Goal: Task Accomplishment & Management: Manage account settings

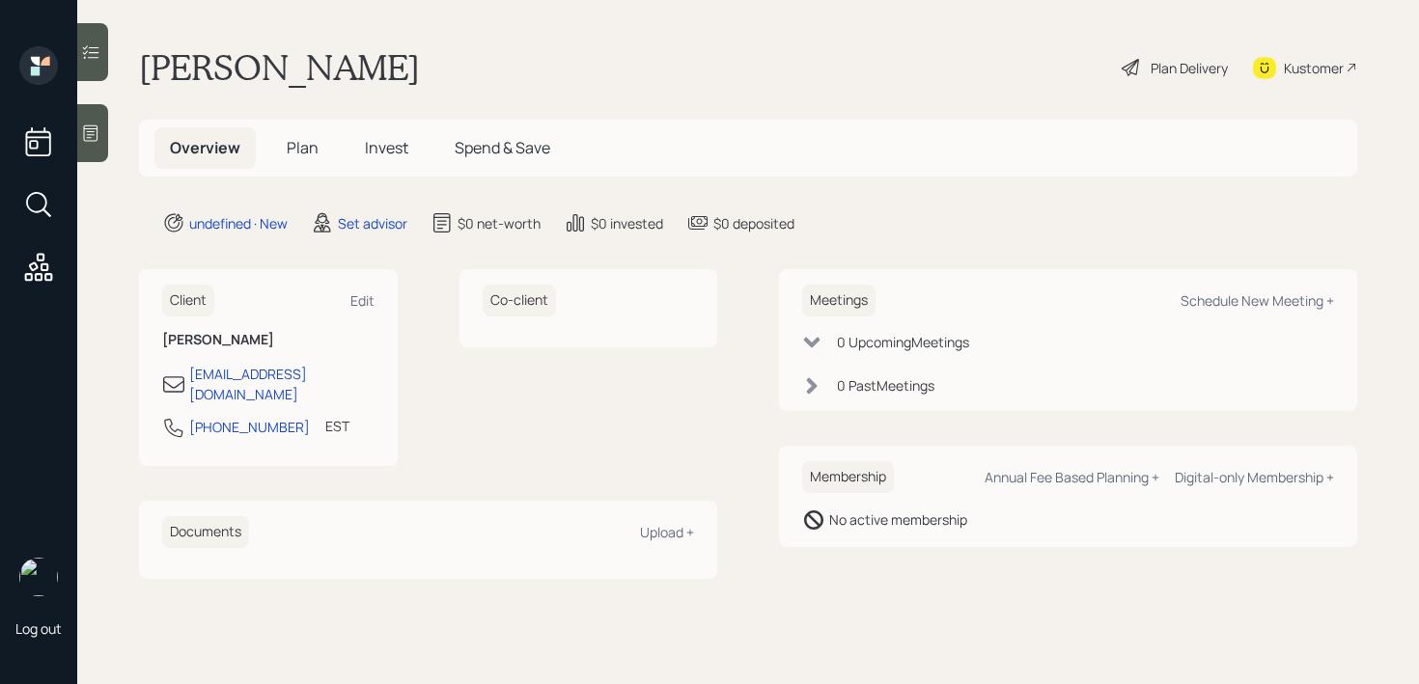
click at [91, 133] on icon at bounding box center [90, 133] width 19 height 19
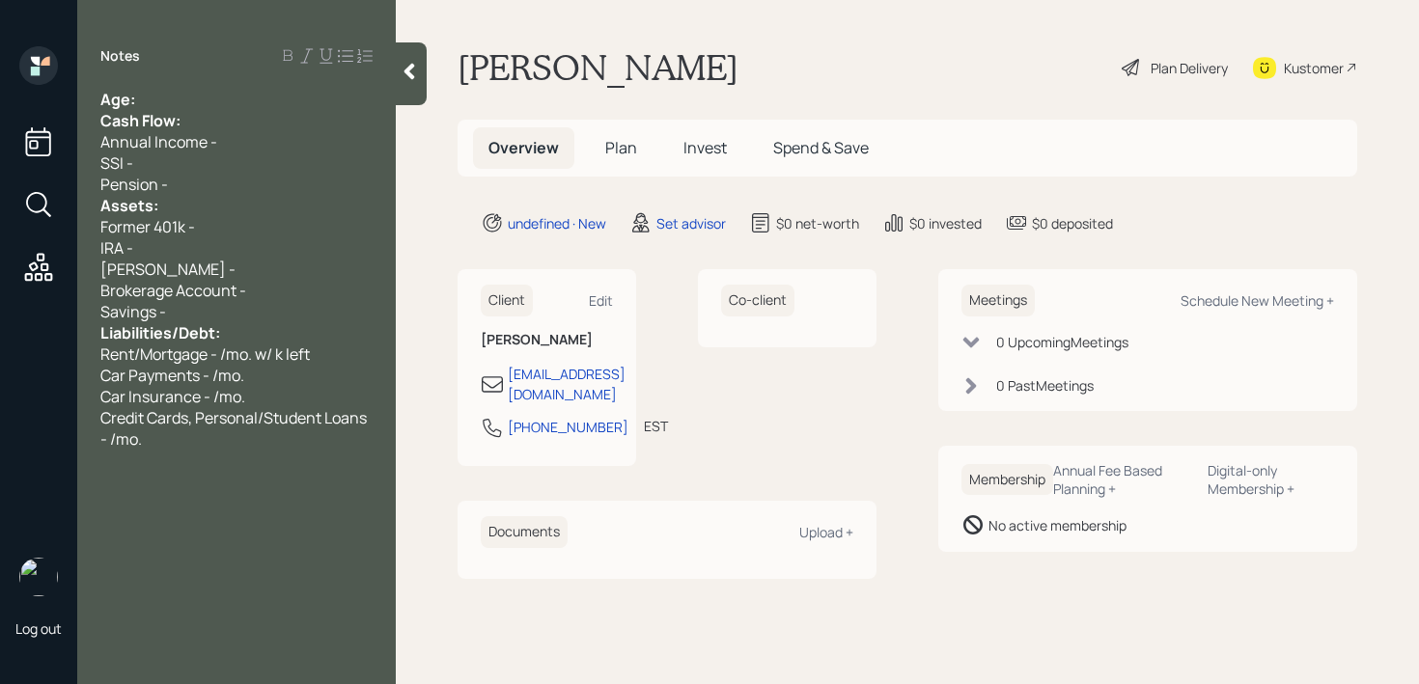
click at [214, 103] on div "Age:" at bounding box center [236, 99] width 272 height 21
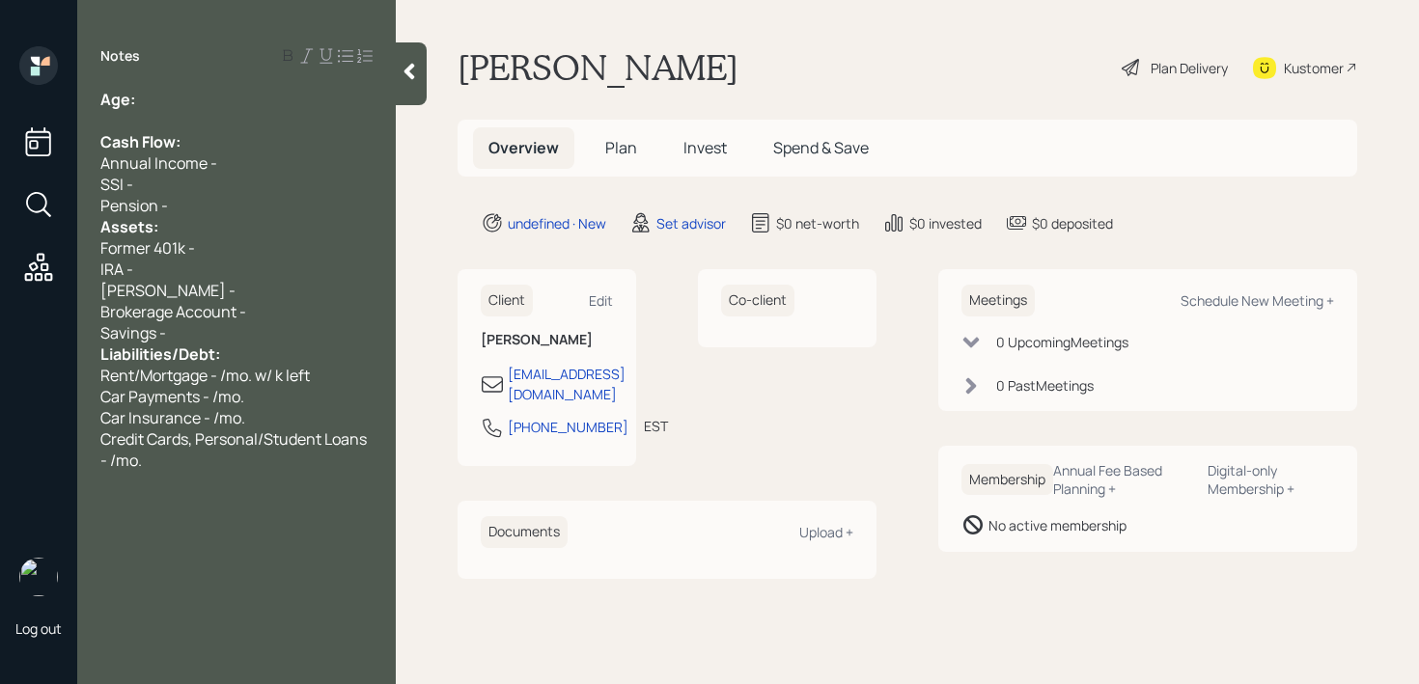
click at [204, 207] on div "Pension -" at bounding box center [236, 205] width 272 height 21
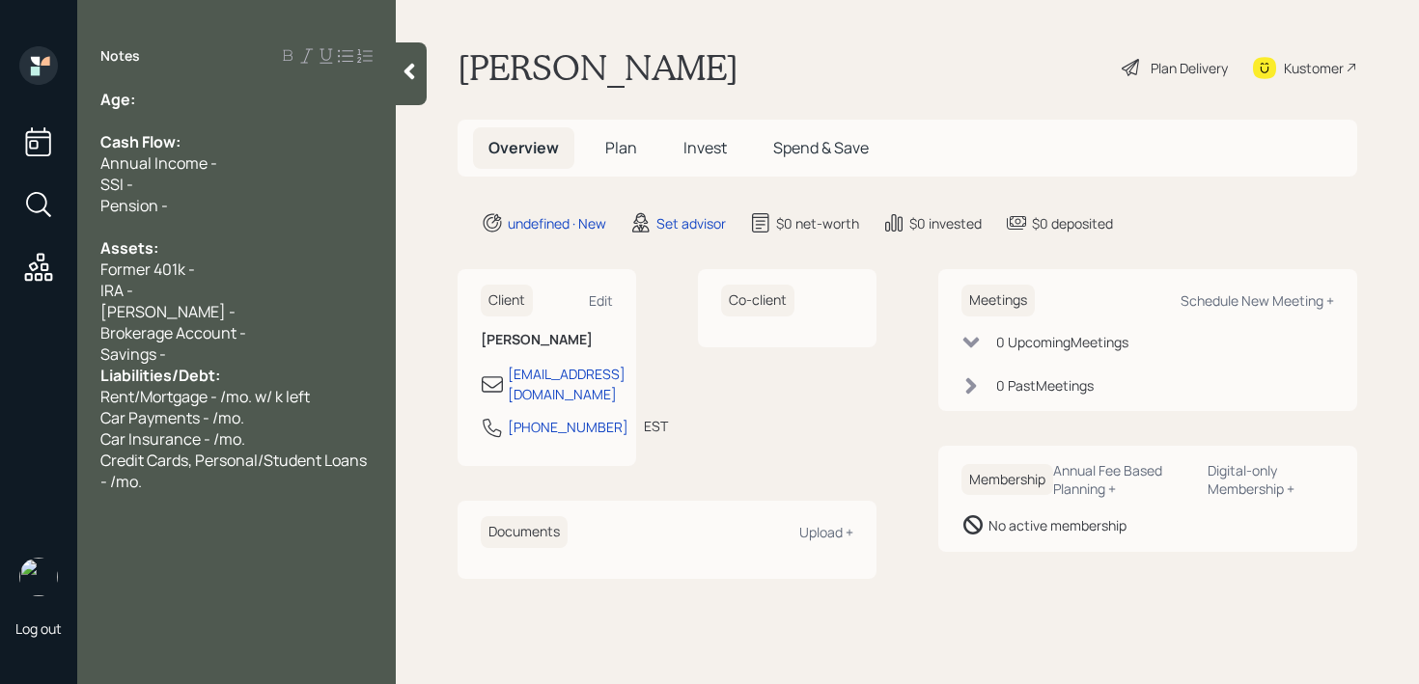
click at [202, 363] on div "Savings -" at bounding box center [236, 354] width 272 height 21
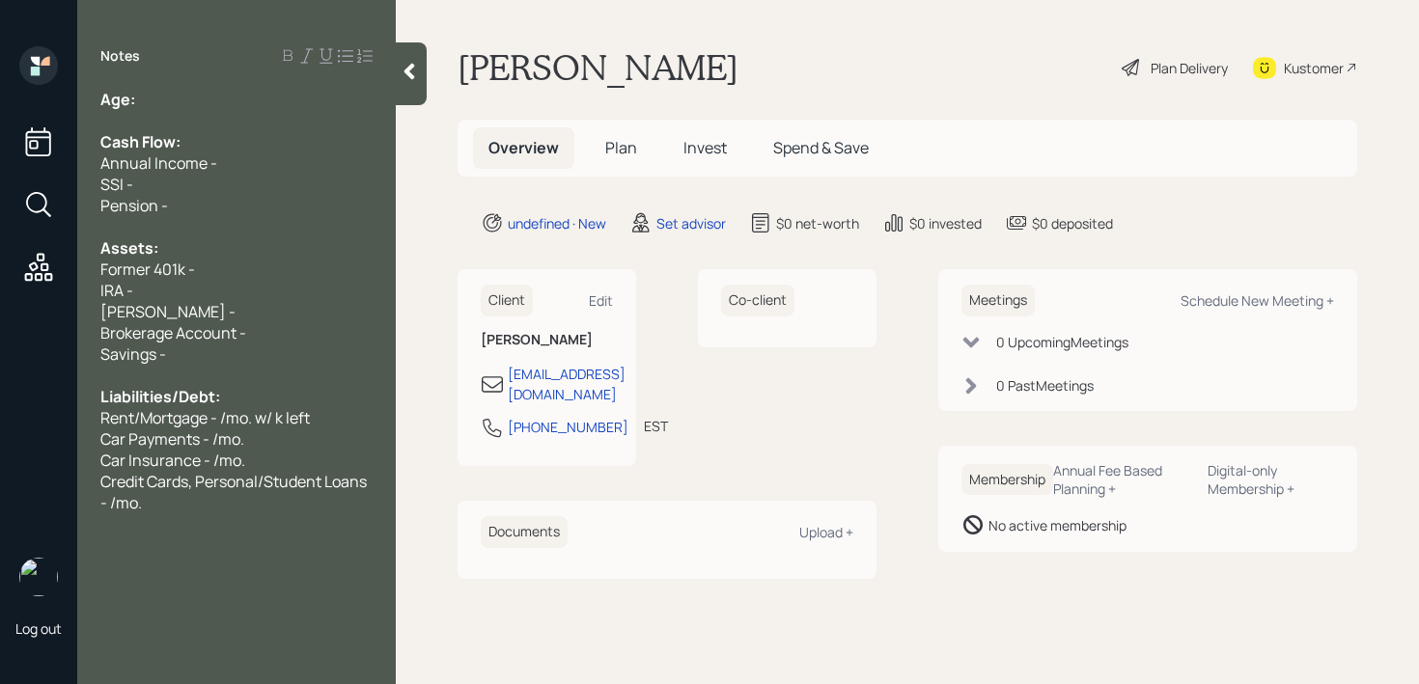
click at [226, 275] on div "Former 401k -" at bounding box center [236, 269] width 272 height 21
click at [240, 347] on div "Savings -" at bounding box center [236, 354] width 272 height 21
click at [255, 195] on div "Pension -" at bounding box center [236, 205] width 272 height 21
click at [266, 146] on div "Cash Flow:" at bounding box center [236, 141] width 272 height 21
click at [270, 103] on div "Age:" at bounding box center [236, 99] width 272 height 21
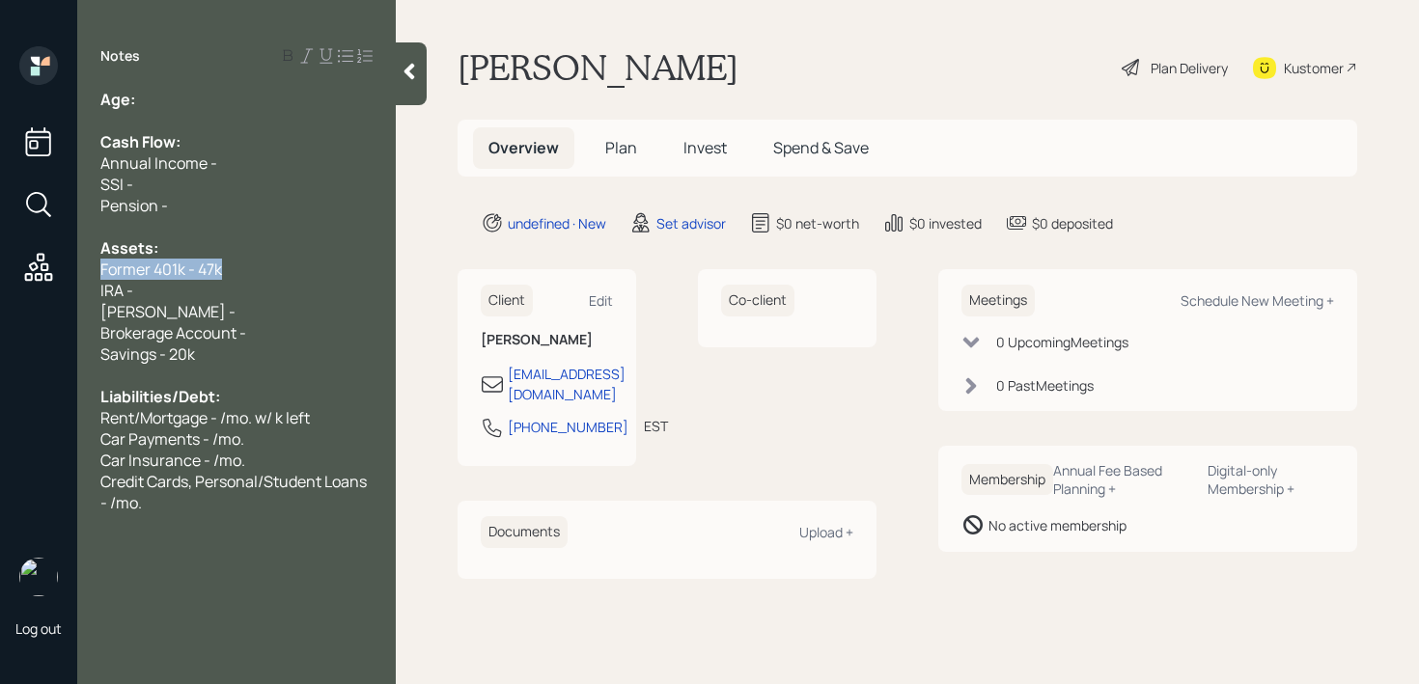
drag, startPoint x: 235, startPoint y: 270, endPoint x: 78, endPoint y: 270, distance: 156.3
click at [85, 270] on div "Age: Cash Flow: Annual Income - SSI - Pension - Assets: Former 401k - 47k IRA -…" at bounding box center [236, 301] width 318 height 425
click at [332, 95] on div "Age:" at bounding box center [236, 99] width 272 height 21
drag, startPoint x: 170, startPoint y: 102, endPoint x: 138, endPoint y: 102, distance: 31.8
click at [138, 102] on div "Age: [DEMOGRAPHIC_DATA]" at bounding box center [236, 99] width 272 height 21
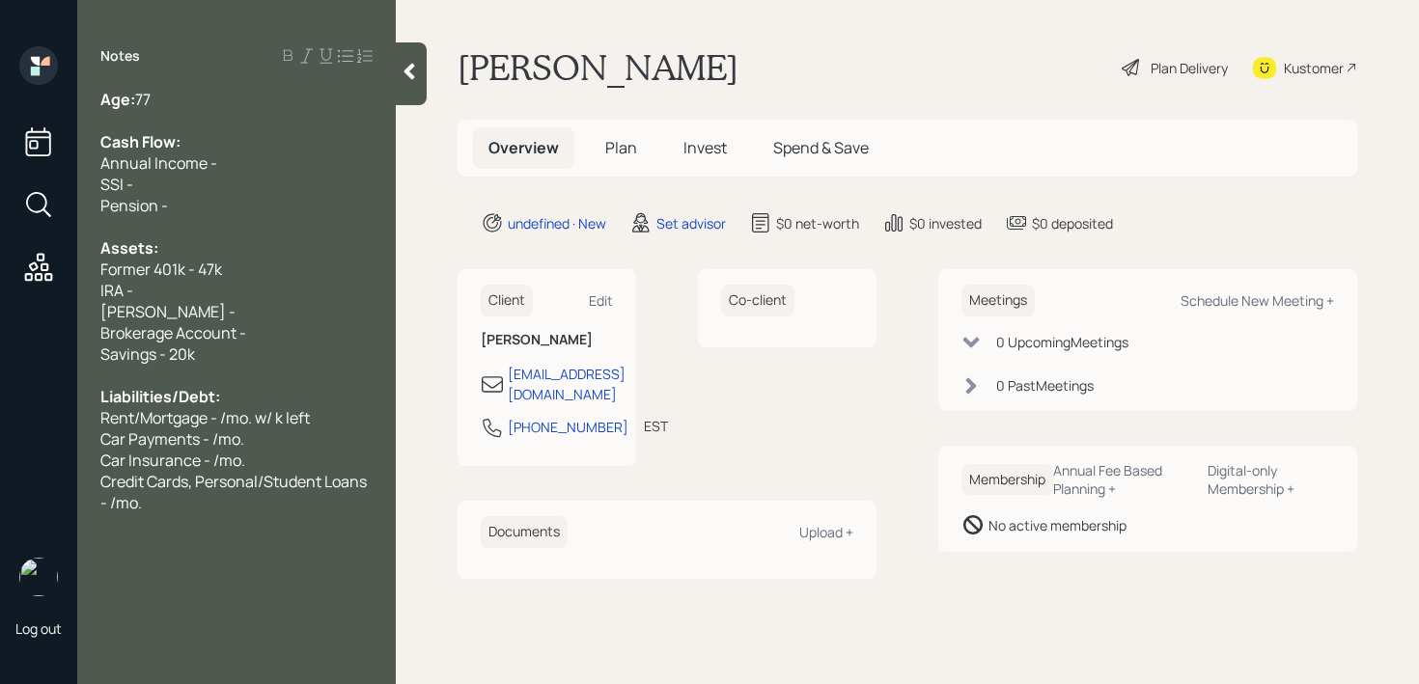
click at [221, 103] on div "Age: [DEMOGRAPHIC_DATA]" at bounding box center [236, 99] width 272 height 21
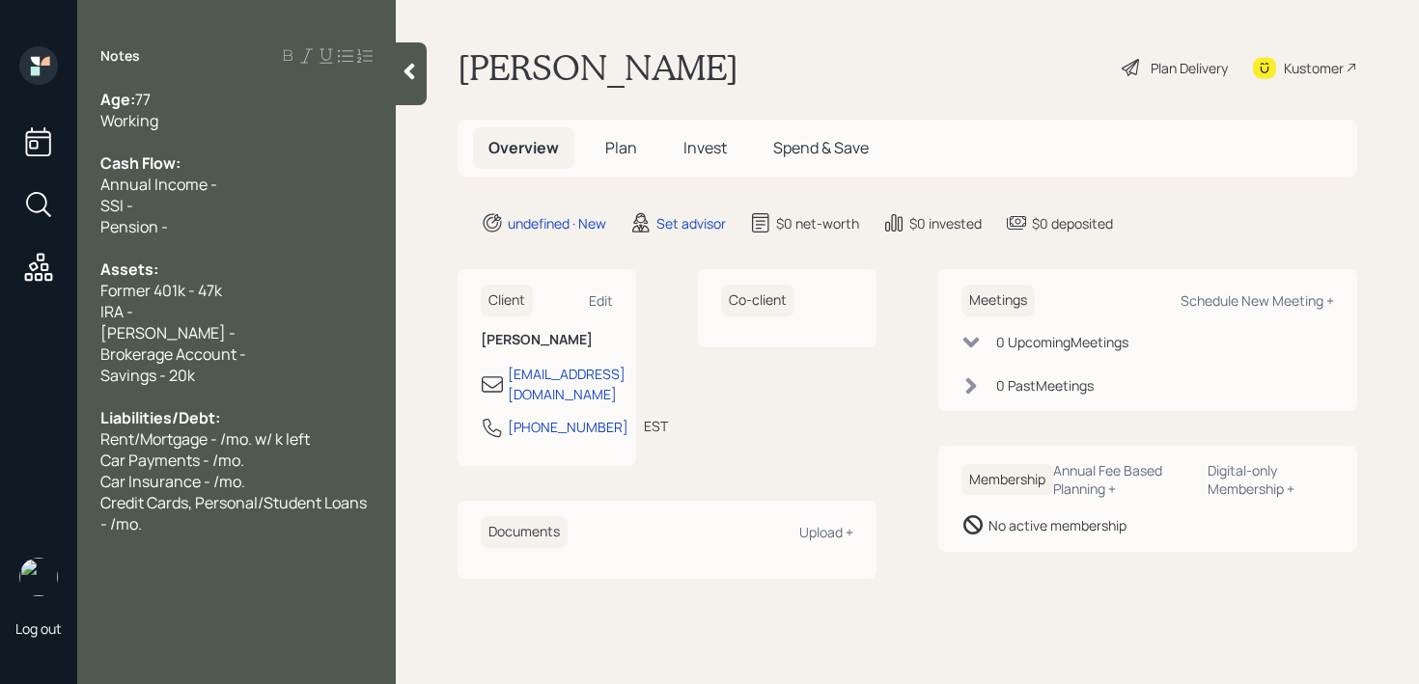
click at [227, 156] on div "Cash Flow:" at bounding box center [236, 162] width 272 height 21
click at [241, 187] on div "Annual Income -" at bounding box center [236, 184] width 272 height 21
click at [255, 240] on div at bounding box center [236, 247] width 272 height 21
click at [248, 316] on div "IRA -" at bounding box center [236, 311] width 272 height 21
click at [249, 312] on div "IRA -" at bounding box center [236, 311] width 272 height 21
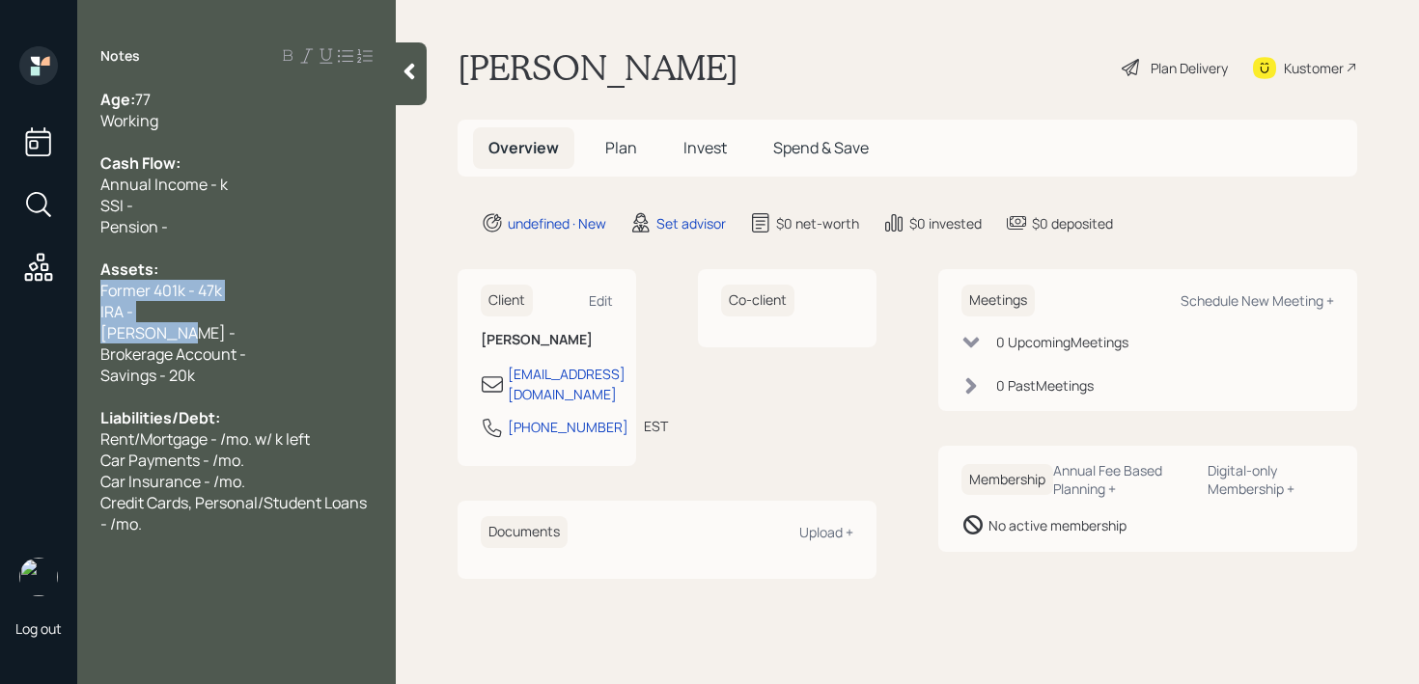
drag, startPoint x: 235, startPoint y: 329, endPoint x: 95, endPoint y: 287, distance: 147.2
click at [95, 287] on div "Age: [DEMOGRAPHIC_DATA] Working Cash Flow: Annual Income - k SSI - Pension - As…" at bounding box center [236, 312] width 318 height 446
click at [197, 322] on div "[PERSON_NAME] -" at bounding box center [236, 332] width 272 height 21
drag, startPoint x: 197, startPoint y: 329, endPoint x: 88, endPoint y: 315, distance: 110.0
click at [88, 315] on div "Age: [DEMOGRAPHIC_DATA] Working Cash Flow: Annual Income - k SSI - Pension - As…" at bounding box center [236, 312] width 318 height 446
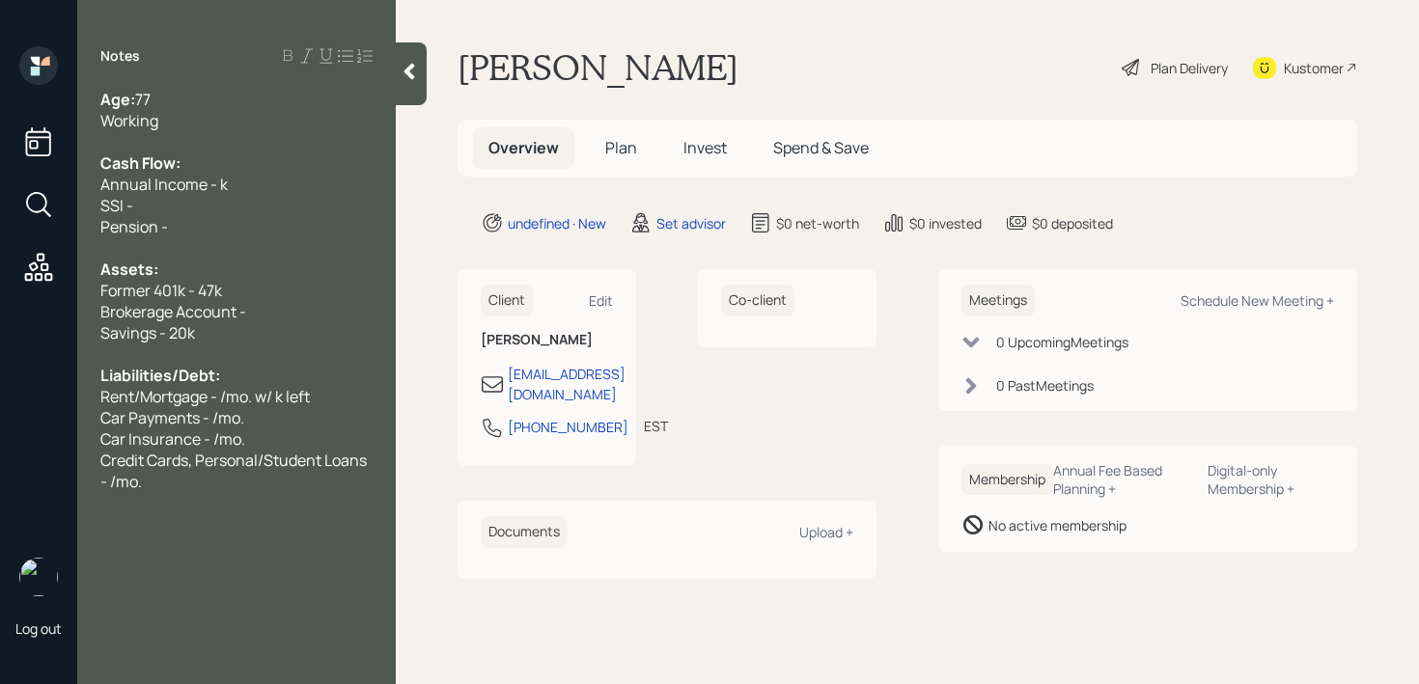
click at [221, 182] on span "Annual Income - k" at bounding box center [163, 184] width 127 height 21
click at [278, 189] on div "Annual Income - 67k" at bounding box center [236, 184] width 272 height 21
click at [210, 205] on div "SSI -" at bounding box center [236, 205] width 272 height 21
click at [138, 205] on span "SSI - /mo." at bounding box center [134, 205] width 68 height 21
click at [281, 189] on div "Annual Income - 67k" at bounding box center [236, 184] width 272 height 21
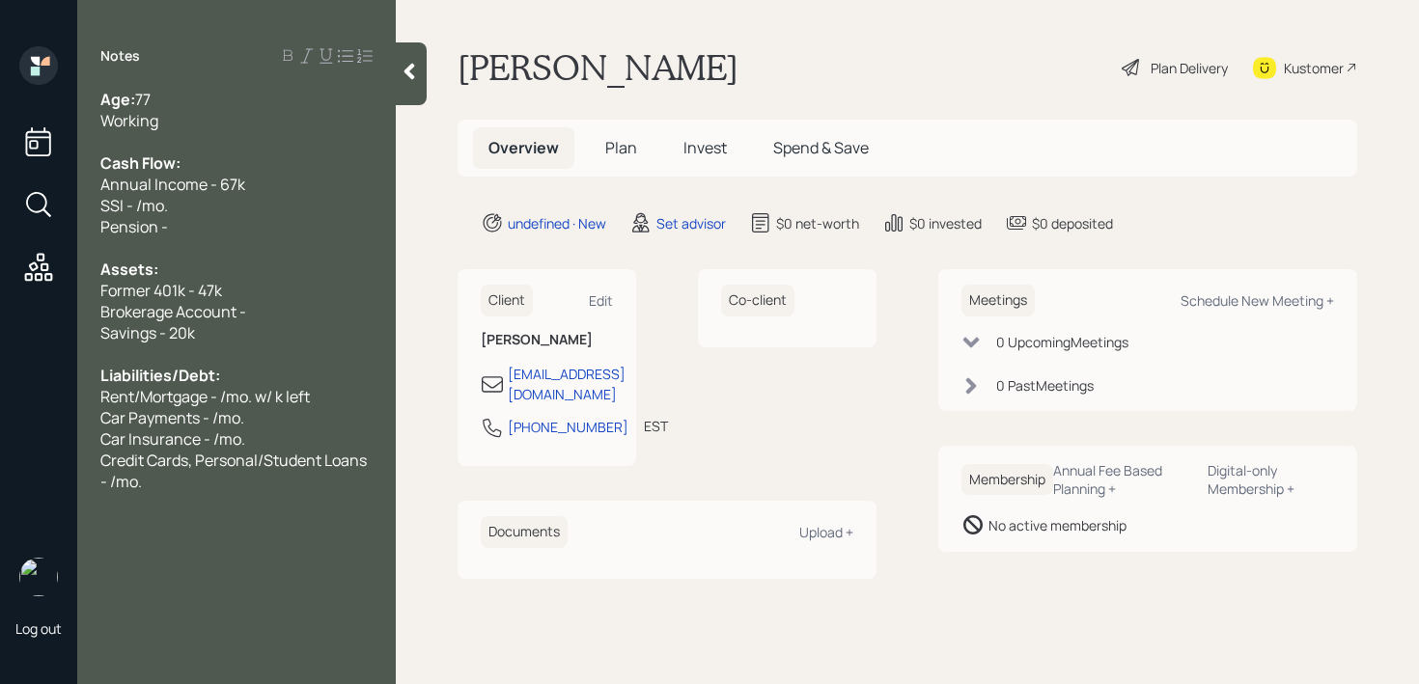
click at [223, 187] on span "Annual Income - 67k" at bounding box center [172, 184] width 145 height 21
click at [297, 222] on div "Pension -" at bounding box center [236, 226] width 272 height 21
click at [303, 196] on div "SSI - /mo." at bounding box center [236, 205] width 272 height 21
click at [312, 209] on div "SSI - ~25k/mo." at bounding box center [236, 205] width 272 height 21
click at [237, 203] on div "SSI - ~25k/yr" at bounding box center [236, 205] width 272 height 21
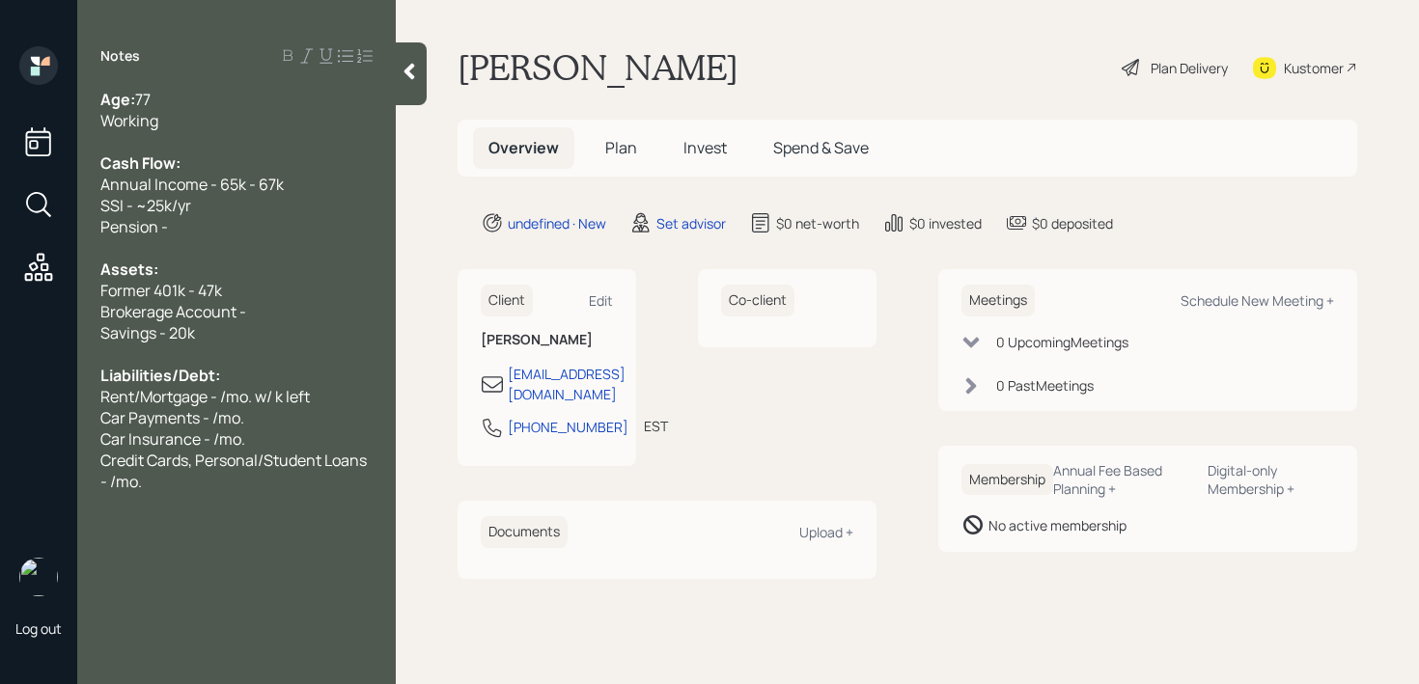
drag, startPoint x: 230, startPoint y: 244, endPoint x: 0, endPoint y: 241, distance: 229.7
click at [0, 242] on div "Log out Notes Age: [DEMOGRAPHIC_DATA] Working Cash Flow: Annual Income - 65k - …" at bounding box center [709, 342] width 1419 height 684
click at [199, 243] on div at bounding box center [236, 247] width 272 height 21
drag, startPoint x: 212, startPoint y: 241, endPoint x: 79, endPoint y: 239, distance: 133.2
click at [86, 241] on div "Age: [DEMOGRAPHIC_DATA] Working Cash Flow: Annual Income - 65k - 67k SSI - ~25k…" at bounding box center [236, 290] width 318 height 403
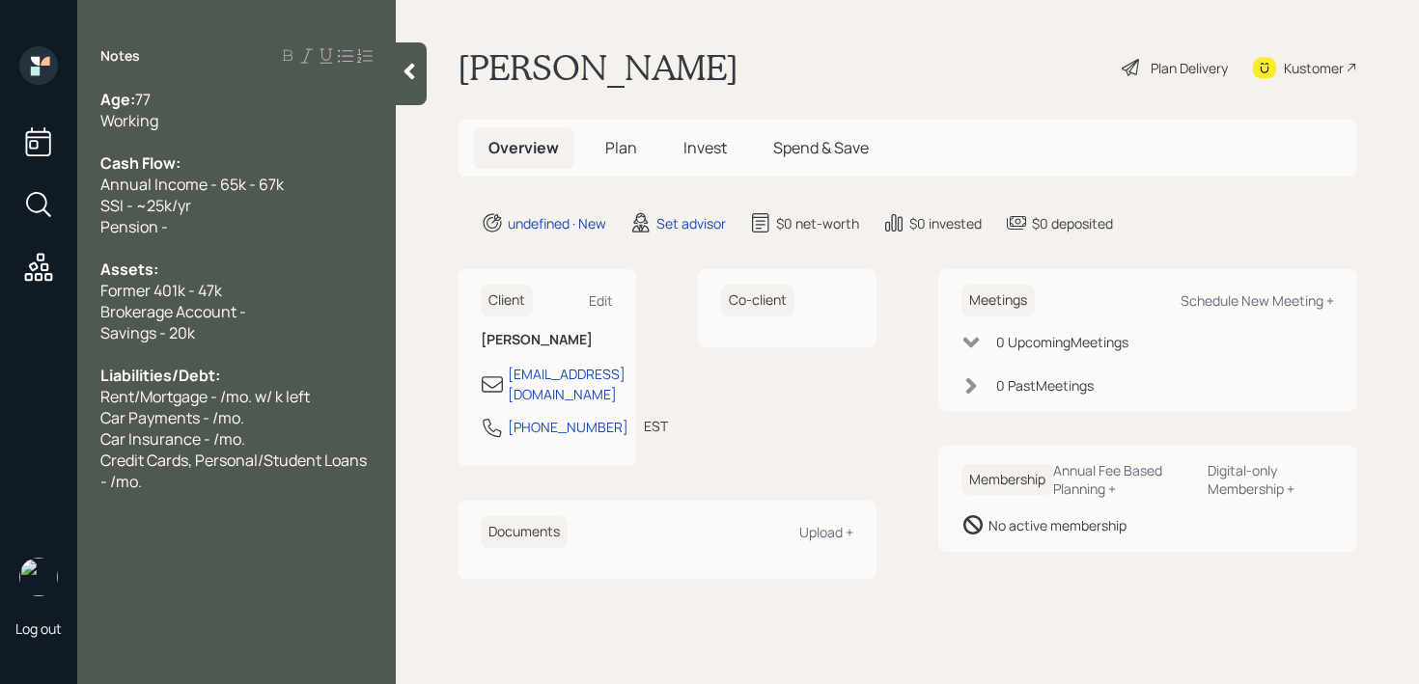
click at [126, 240] on div at bounding box center [236, 247] width 272 height 21
drag, startPoint x: 177, startPoint y: 218, endPoint x: 0, endPoint y: 215, distance: 176.6
click at [0, 215] on div "Log out Notes Age: [DEMOGRAPHIC_DATA] Working Cash Flow: Annual Income - 65k - …" at bounding box center [709, 342] width 1419 height 684
click at [81, 208] on div "Age: [DEMOGRAPHIC_DATA] Working Cash Flow: Annual Income - 65k - 67k SSI - ~25k…" at bounding box center [236, 290] width 318 height 403
drag, startPoint x: 185, startPoint y: 219, endPoint x: 27, endPoint y: 219, distance: 158.3
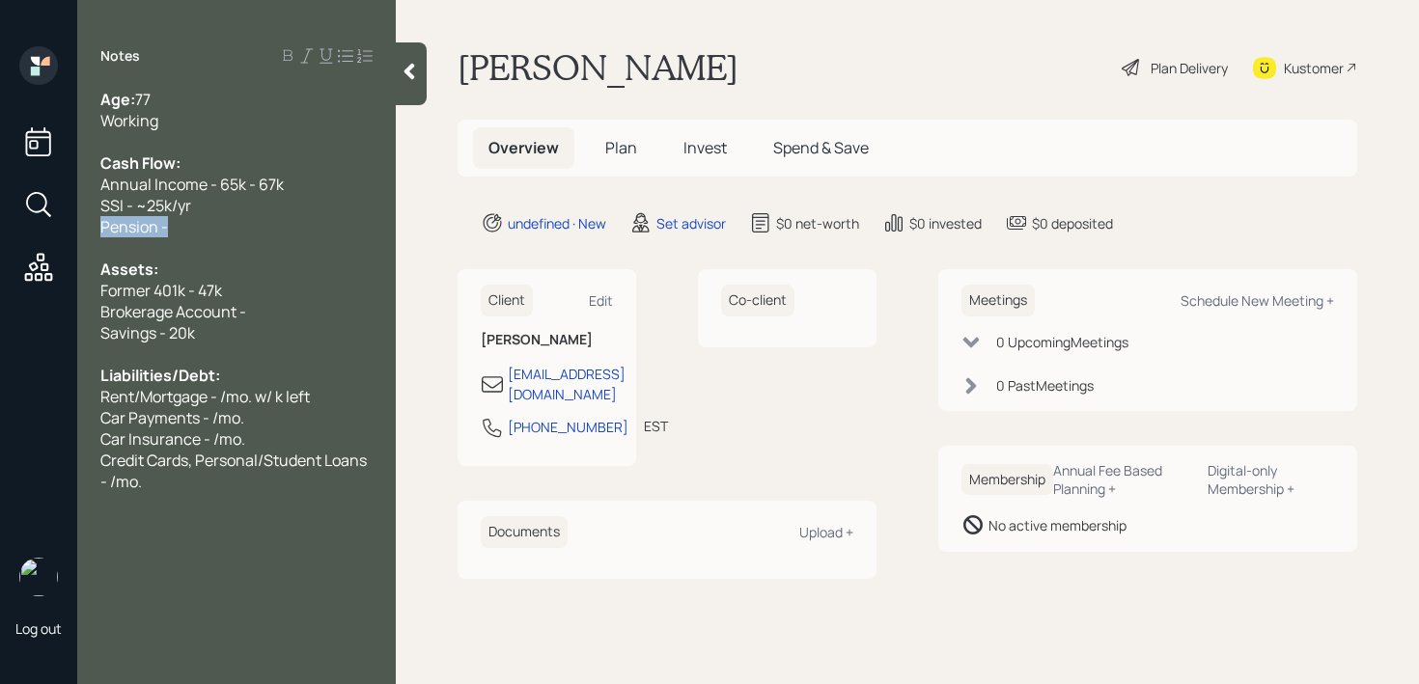
click at [27, 219] on div "Log out Notes Age: [DEMOGRAPHIC_DATA] Working Cash Flow: Annual Income - 65k - …" at bounding box center [709, 342] width 1419 height 684
drag, startPoint x: 260, startPoint y: 312, endPoint x: 10, endPoint y: 312, distance: 250.0
click at [41, 312] on div "Log out Notes Age: [DEMOGRAPHIC_DATA] Working Cash Flow: Annual Income - 65k - …" at bounding box center [709, 342] width 1419 height 684
click at [158, 359] on div at bounding box center [236, 354] width 272 height 21
click at [327, 330] on div "Savings - 20k" at bounding box center [236, 332] width 272 height 21
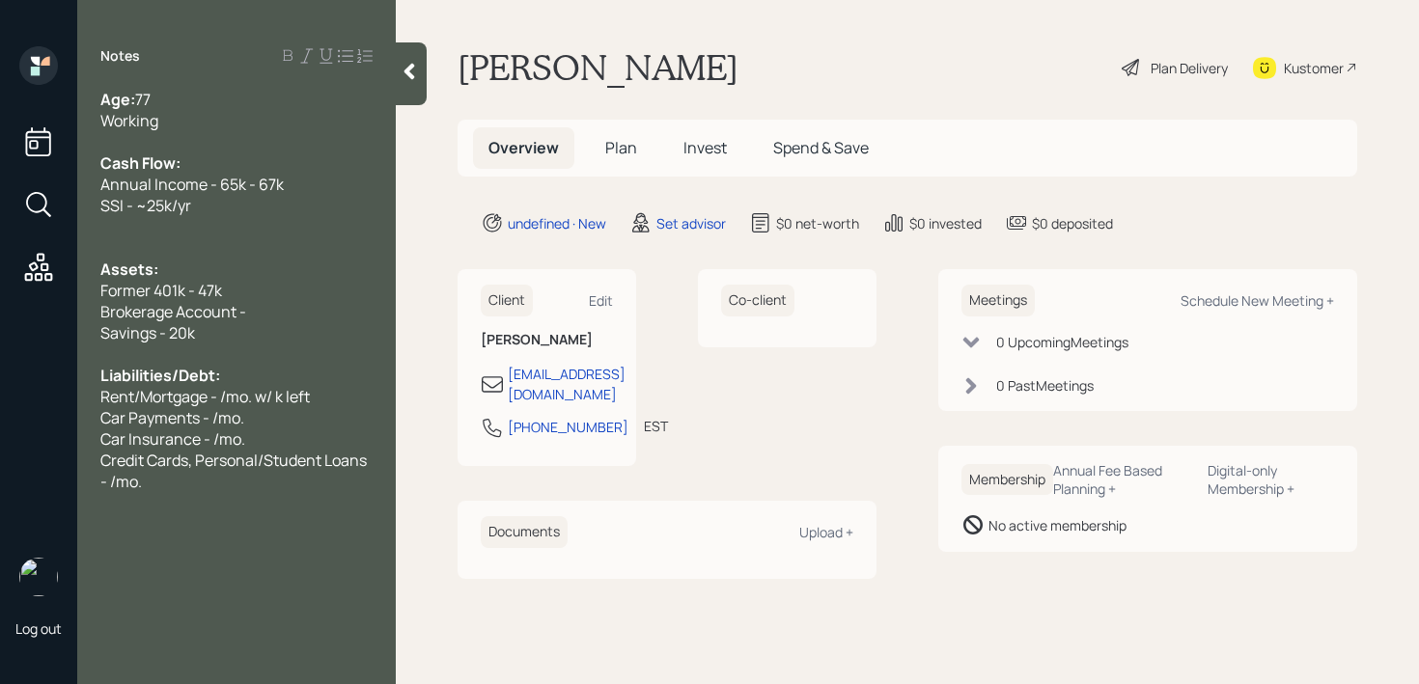
click at [349, 299] on div "Former 401k - 47k" at bounding box center [236, 290] width 272 height 21
click at [347, 304] on div "Brokerage Account -" at bounding box center [236, 311] width 272 height 21
drag, startPoint x: 183, startPoint y: 287, endPoint x: 0, endPoint y: 287, distance: 183.4
click at [0, 287] on div "Log out Notes Age: [DEMOGRAPHIC_DATA] Working Cash Flow: Annual Income - 65k - …" at bounding box center [709, 342] width 1419 height 684
drag, startPoint x: 277, startPoint y: 313, endPoint x: 49, endPoint y: 311, distance: 227.8
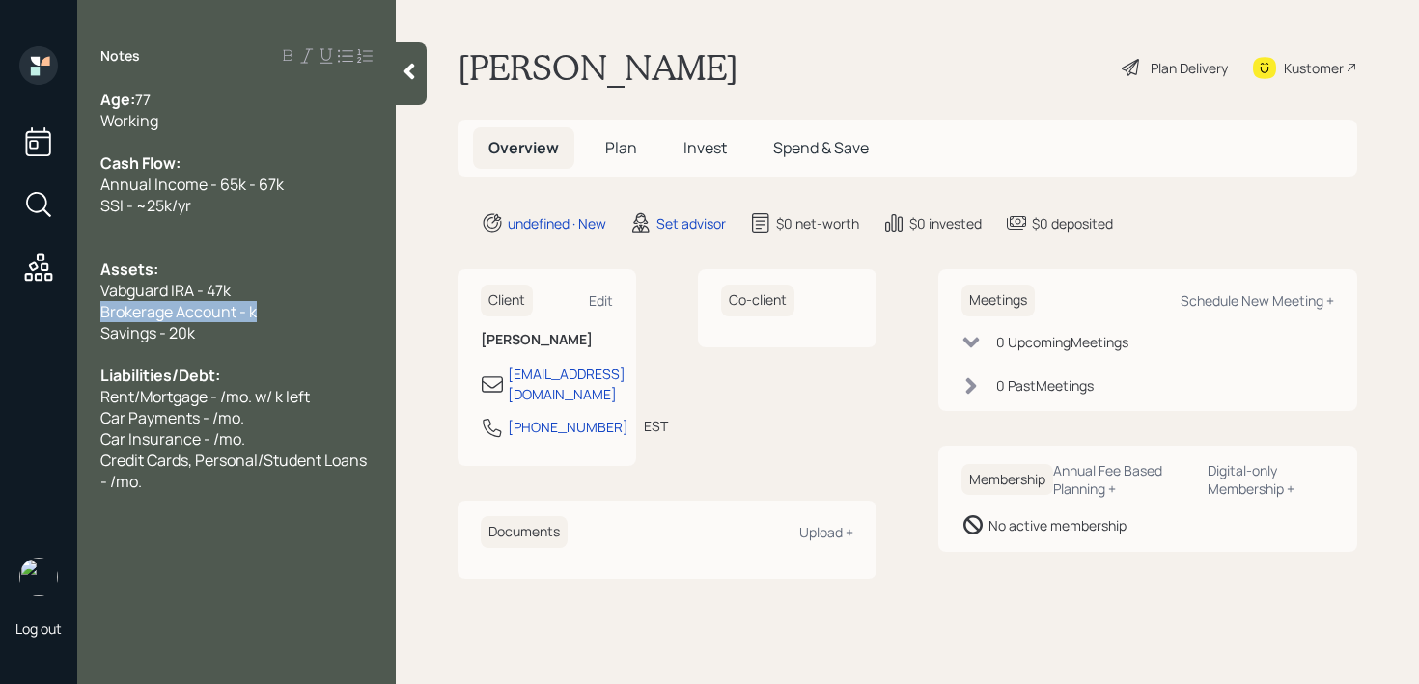
click at [49, 311] on div "Log out Notes Age: [DEMOGRAPHIC_DATA] Working Cash Flow: Annual Income - 65k - …" at bounding box center [709, 342] width 1419 height 684
click at [129, 294] on span "Vabguard IRA - 47k" at bounding box center [165, 290] width 130 height 21
click at [216, 309] on div at bounding box center [236, 311] width 272 height 21
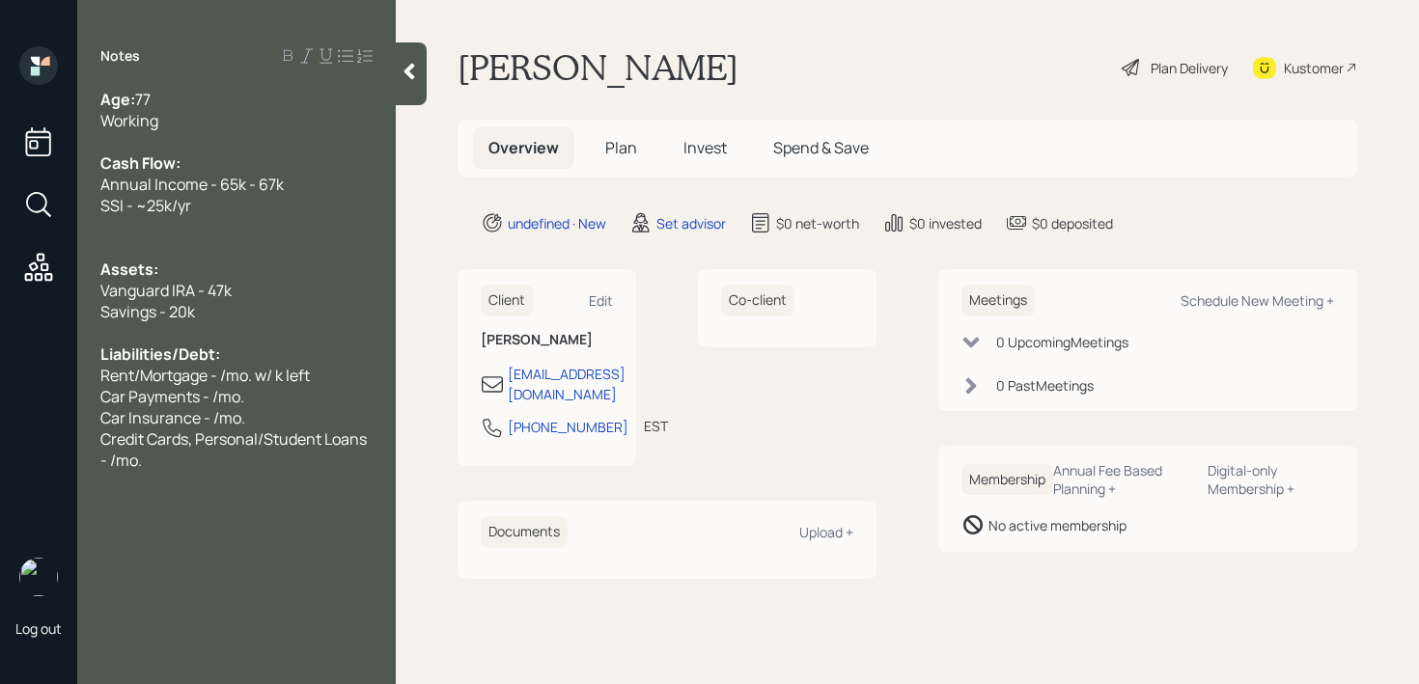
click at [219, 367] on span "Rent/Mortgage - /mo. w/ k left" at bounding box center [204, 375] width 209 height 21
drag, startPoint x: 146, startPoint y: 374, endPoint x: 69, endPoint y: 372, distance: 77.3
click at [77, 374] on div "Log out Notes Age: [DEMOGRAPHIC_DATA] Working Cash Flow: Annual Income - 65k - …" at bounding box center [709, 342] width 1419 height 684
click at [184, 373] on span "Mortgage - /mo. w/ k left" at bounding box center [185, 375] width 170 height 21
drag, startPoint x: 318, startPoint y: 366, endPoint x: 231, endPoint y: 366, distance: 86.9
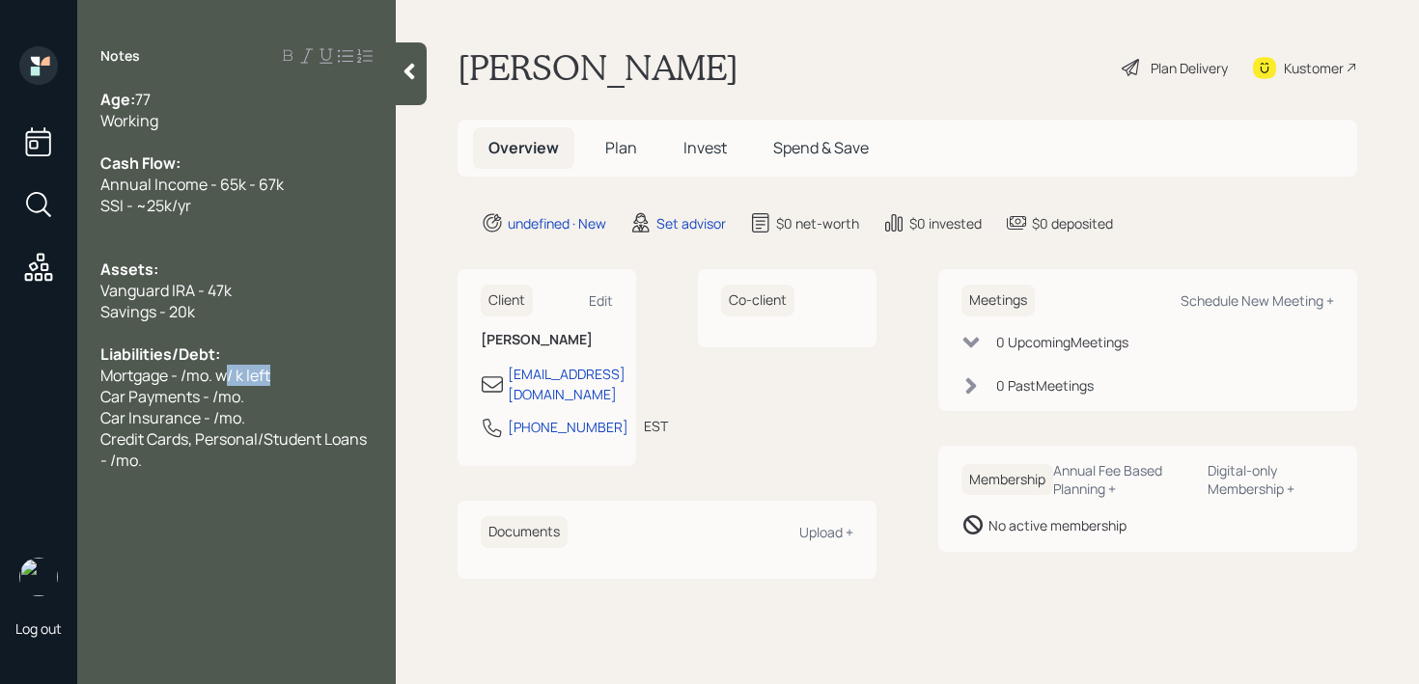
click at [231, 366] on div "Mortgage - /mo. w/ k left" at bounding box center [236, 375] width 272 height 21
click at [231, 366] on span "Mortgage - /mo. w/ k left" at bounding box center [185, 375] width 170 height 21
click at [184, 368] on span "Mortgage - /mo. w/ k left" at bounding box center [185, 375] width 170 height 21
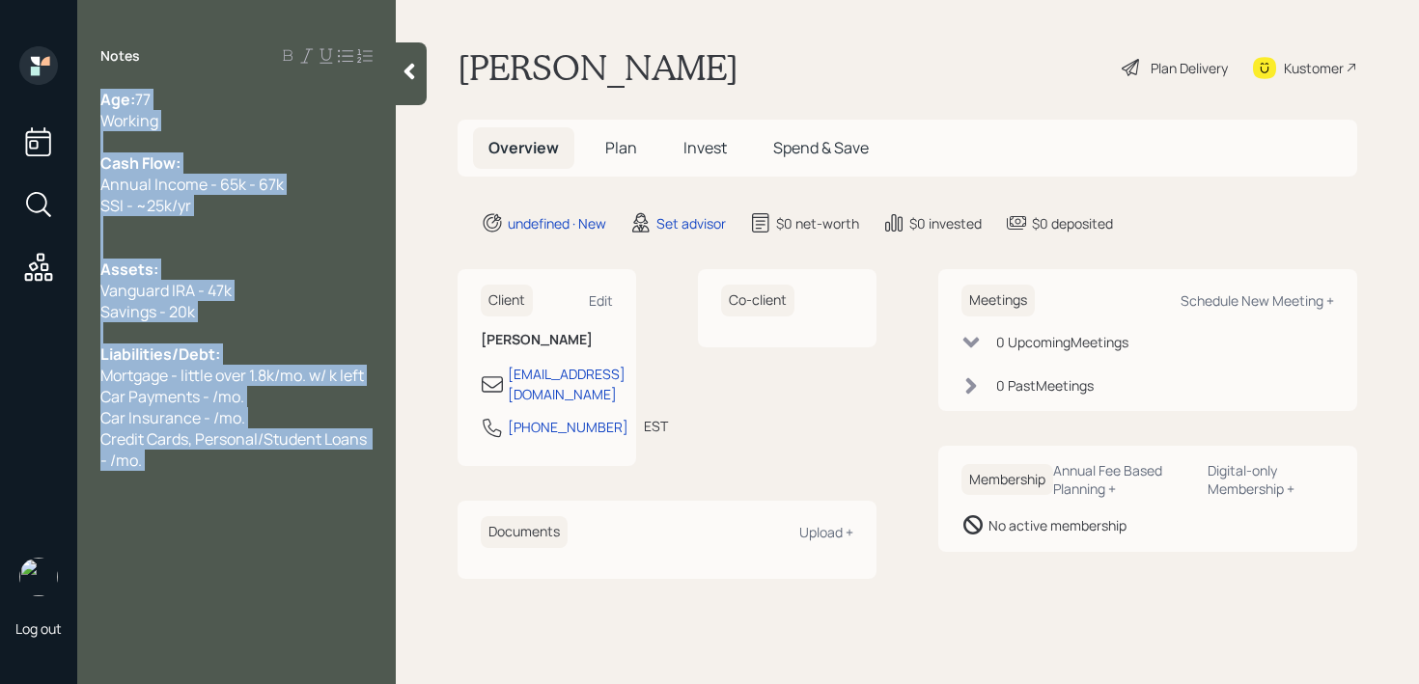
drag, startPoint x: 373, startPoint y: 374, endPoint x: 300, endPoint y: 374, distance: 73.3
click at [300, 374] on div "Age: [DEMOGRAPHIC_DATA] Working Cash Flow: Annual Income - 65k - 67k SSI - ~25k…" at bounding box center [236, 280] width 318 height 382
click at [300, 374] on span "Mortgage - little over 1.8k/mo. w/ k left" at bounding box center [231, 375] width 263 height 21
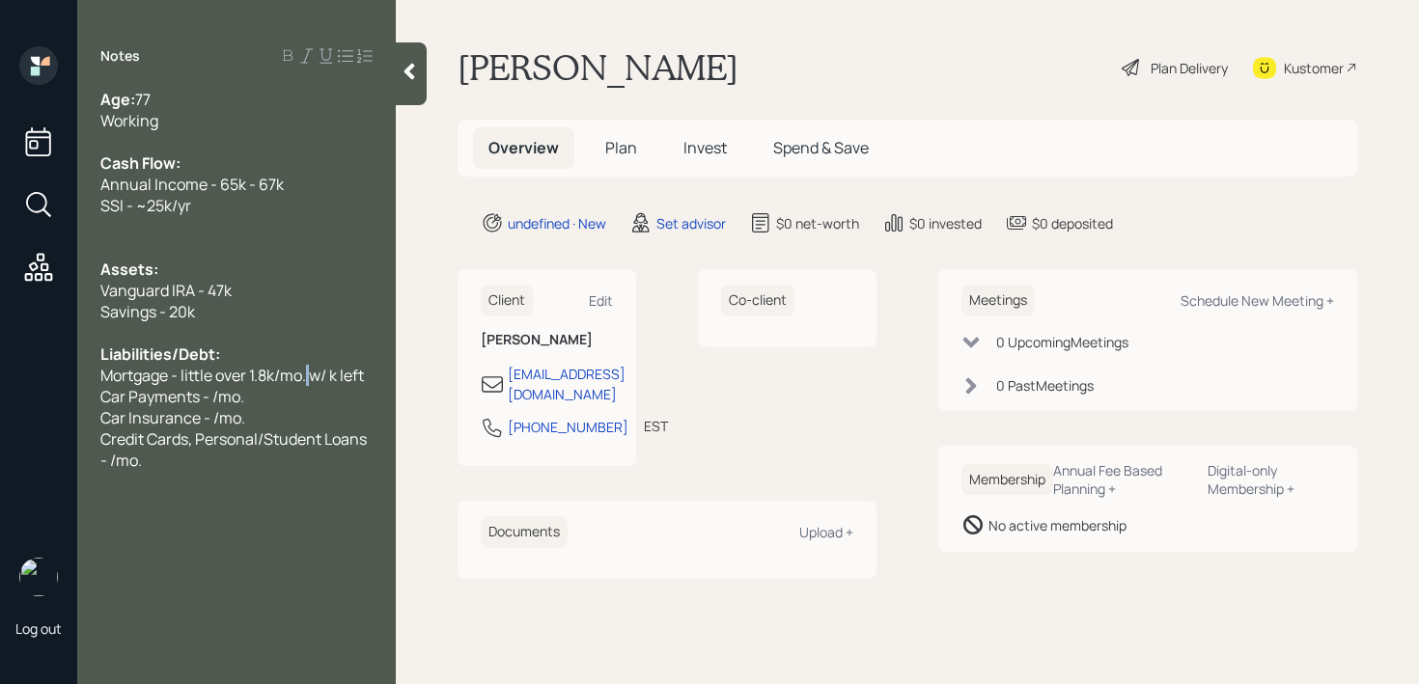
click at [310, 374] on span "Mortgage - little over 1.8k/mo. w/ k left" at bounding box center [231, 375] width 263 height 21
drag, startPoint x: 312, startPoint y: 375, endPoint x: 369, endPoint y: 373, distance: 57.0
click at [369, 373] on div "Mortgage - little over 1.8k/mo. w/ k left" at bounding box center [236, 375] width 272 height 21
drag, startPoint x: 273, startPoint y: 405, endPoint x: 0, endPoint y: 396, distance: 273.3
click at [0, 396] on div "Log out Notes Age: [DEMOGRAPHIC_DATA] Working Cash Flow: Annual Income - 65k - …" at bounding box center [709, 342] width 1419 height 684
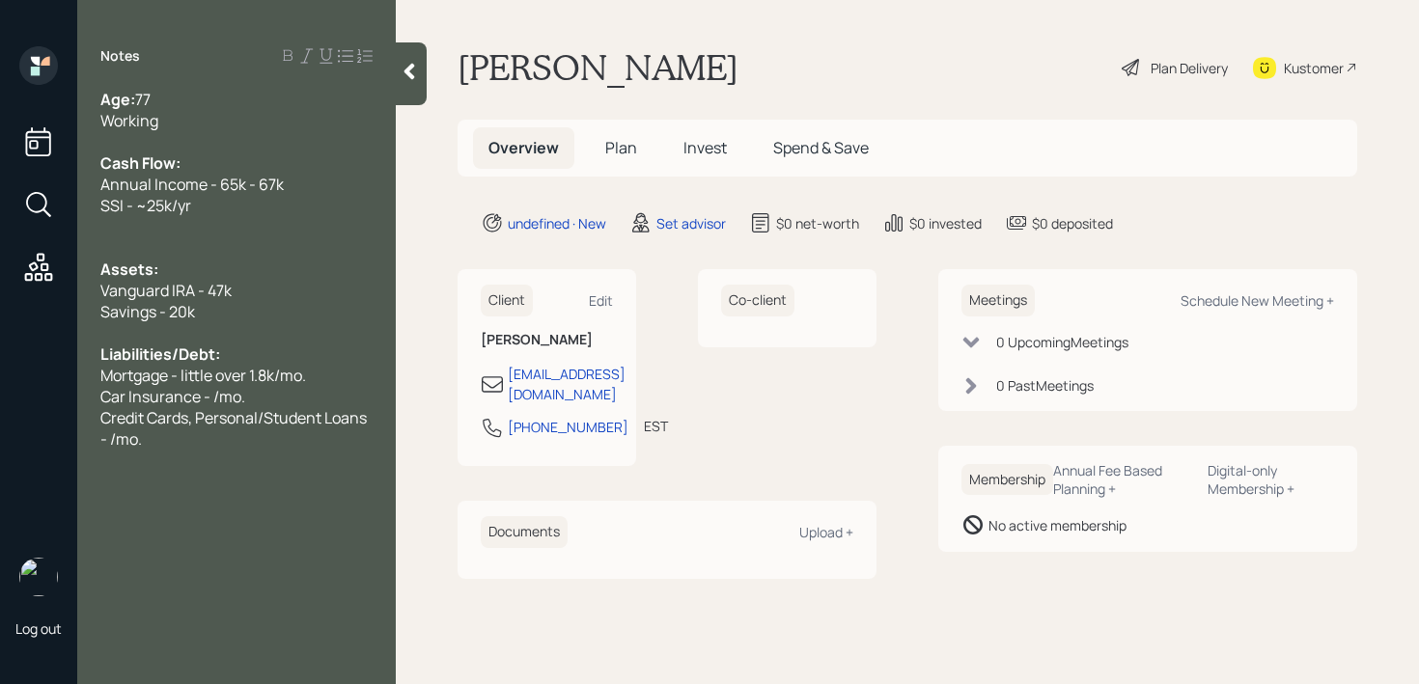
click at [215, 394] on span "Car Insurance - /mo." at bounding box center [172, 396] width 145 height 21
click at [147, 501] on div "Notes Age: [DEMOGRAPHIC_DATA] Working Cash Flow: Annual Income - 65k - 67k SSI …" at bounding box center [236, 353] width 318 height 615
click at [198, 457] on div "Notes Age: [DEMOGRAPHIC_DATA] Working Cash Flow: Annual Income - 65k - 67k SSI …" at bounding box center [236, 353] width 318 height 615
drag, startPoint x: 212, startPoint y: 445, endPoint x: 87, endPoint y: 421, distance: 127.8
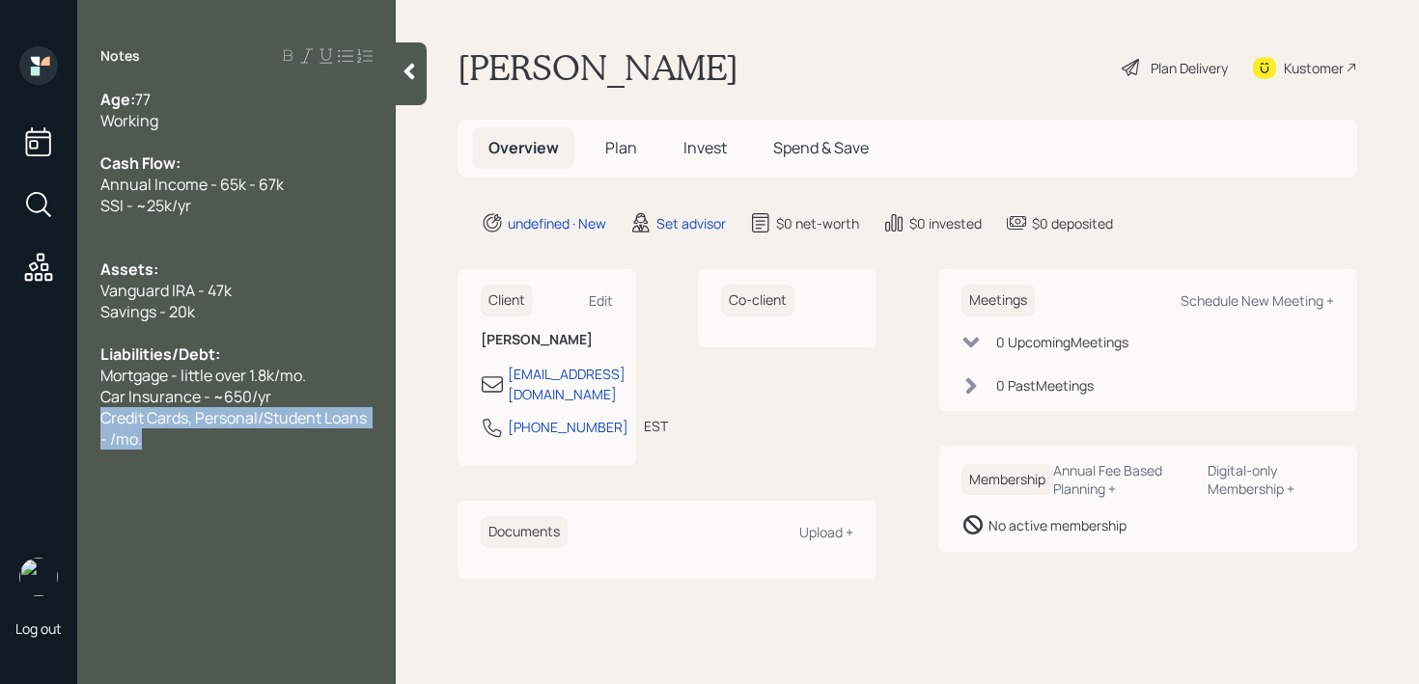
click at [87, 421] on div "Age: [DEMOGRAPHIC_DATA] Working Cash Flow: Annual Income - 65k - 67k SSI - ~25k…" at bounding box center [236, 269] width 318 height 361
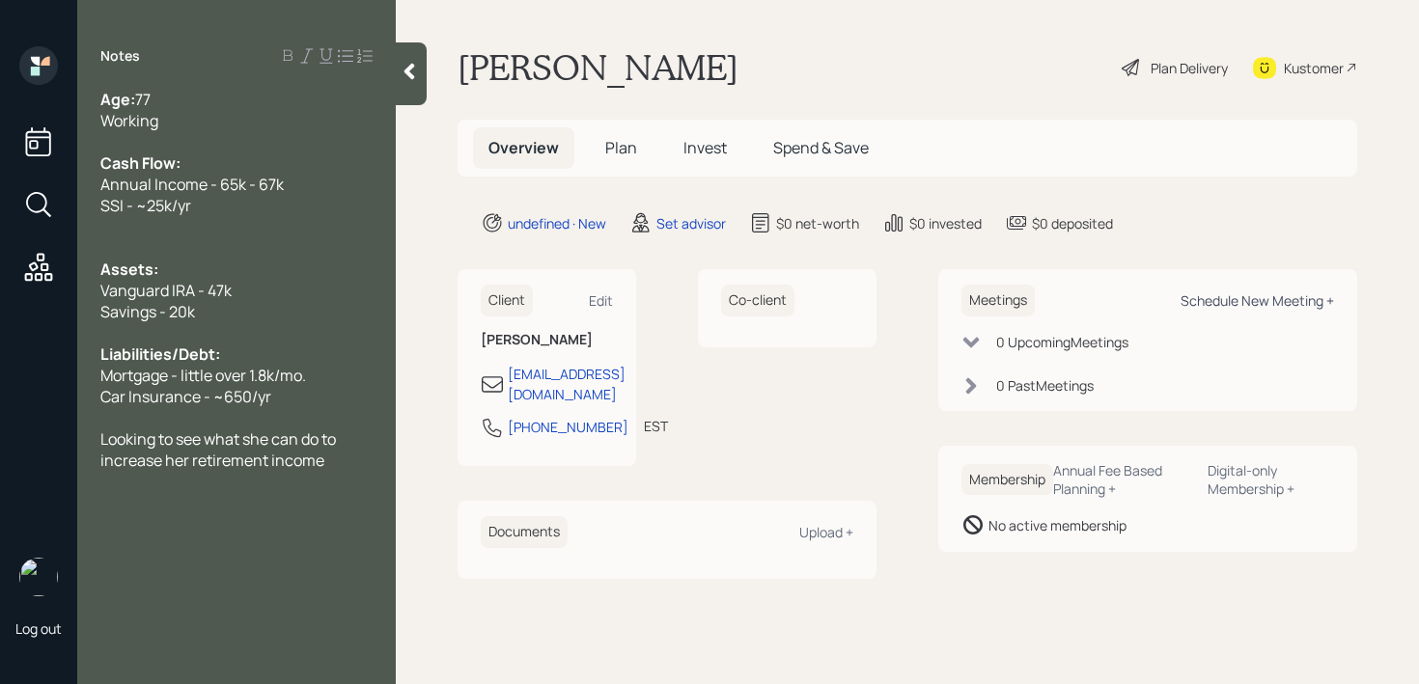
click at [1239, 309] on div "Schedule New Meeting +" at bounding box center [1256, 300] width 153 height 18
select select "round-[PERSON_NAME]"
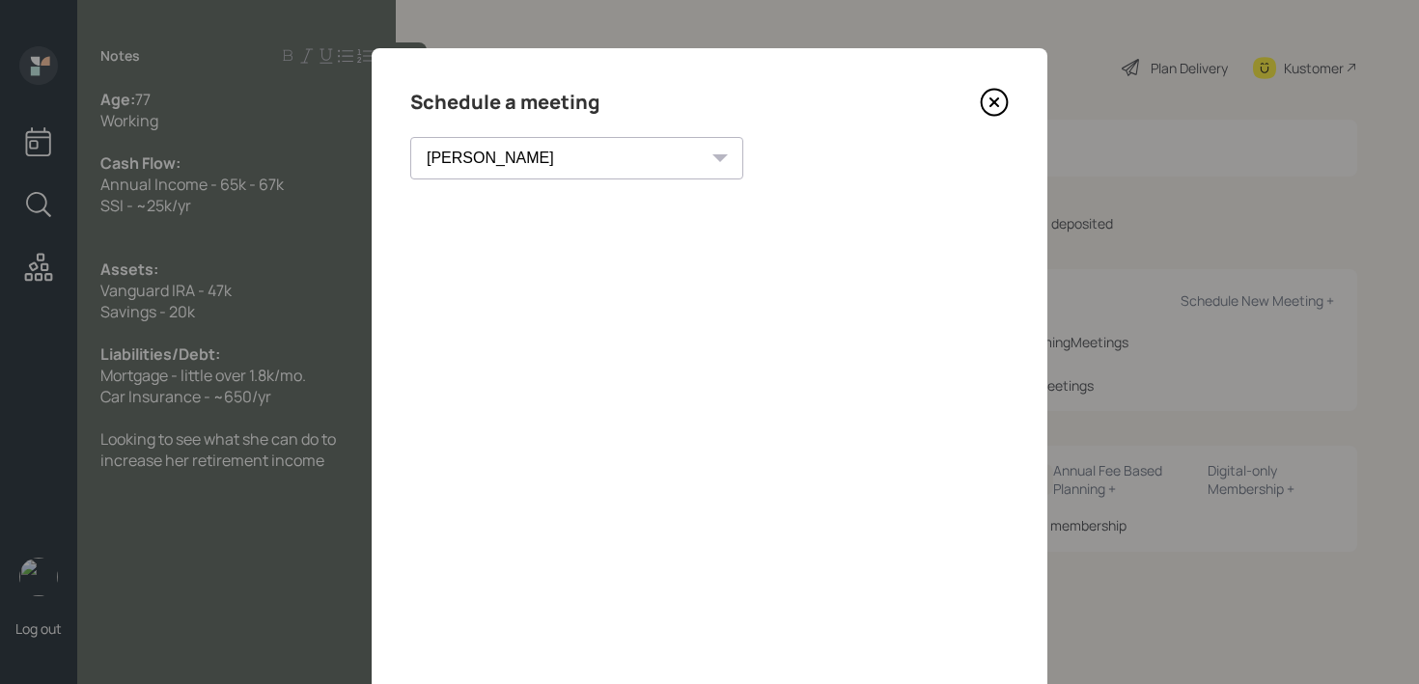
click at [987, 84] on div "Schedule a meeting [PERSON_NAME] [PERSON_NAME] [PERSON_NAME] [PERSON_NAME] [PER…" at bounding box center [710, 434] width 676 height 772
click at [987, 99] on icon at bounding box center [994, 102] width 29 height 29
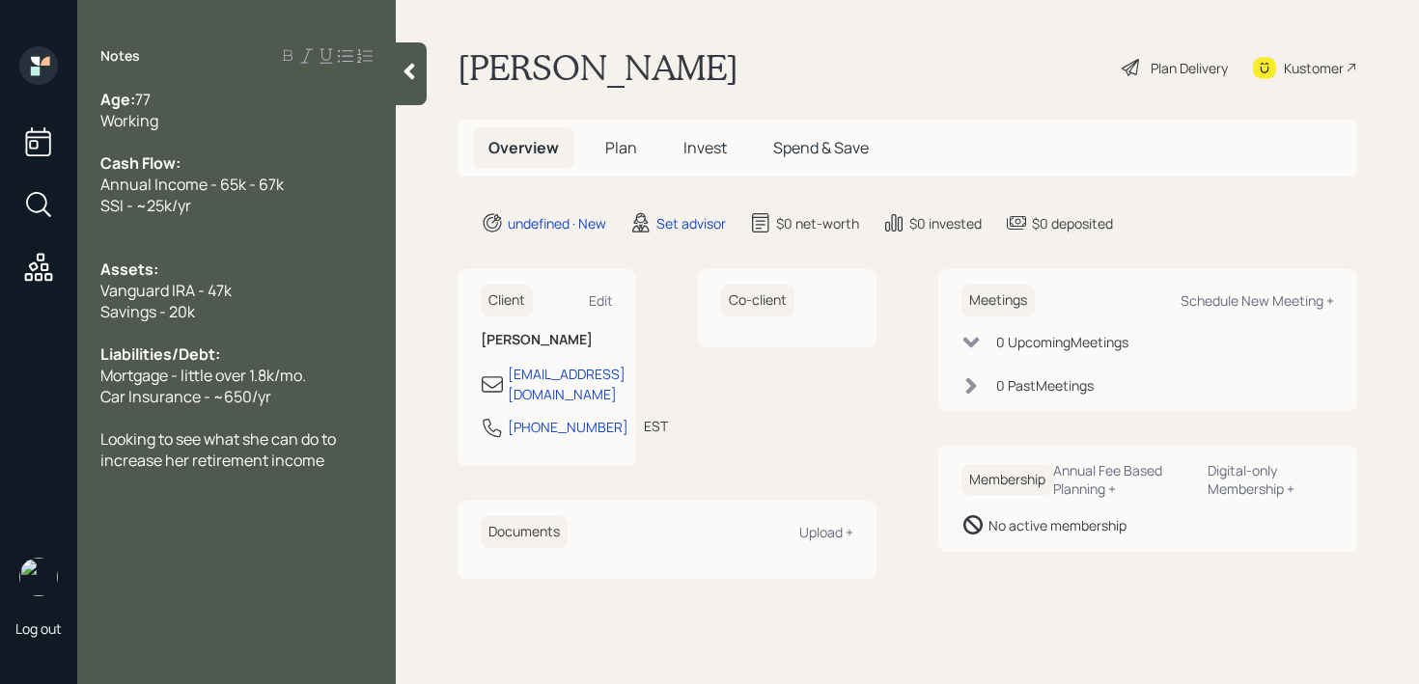
click at [1259, 313] on div "Meetings Schedule New Meeting +" at bounding box center [1147, 301] width 373 height 32
click at [1259, 299] on div "Schedule New Meeting +" at bounding box center [1256, 300] width 153 height 18
select select "round-[PERSON_NAME]"
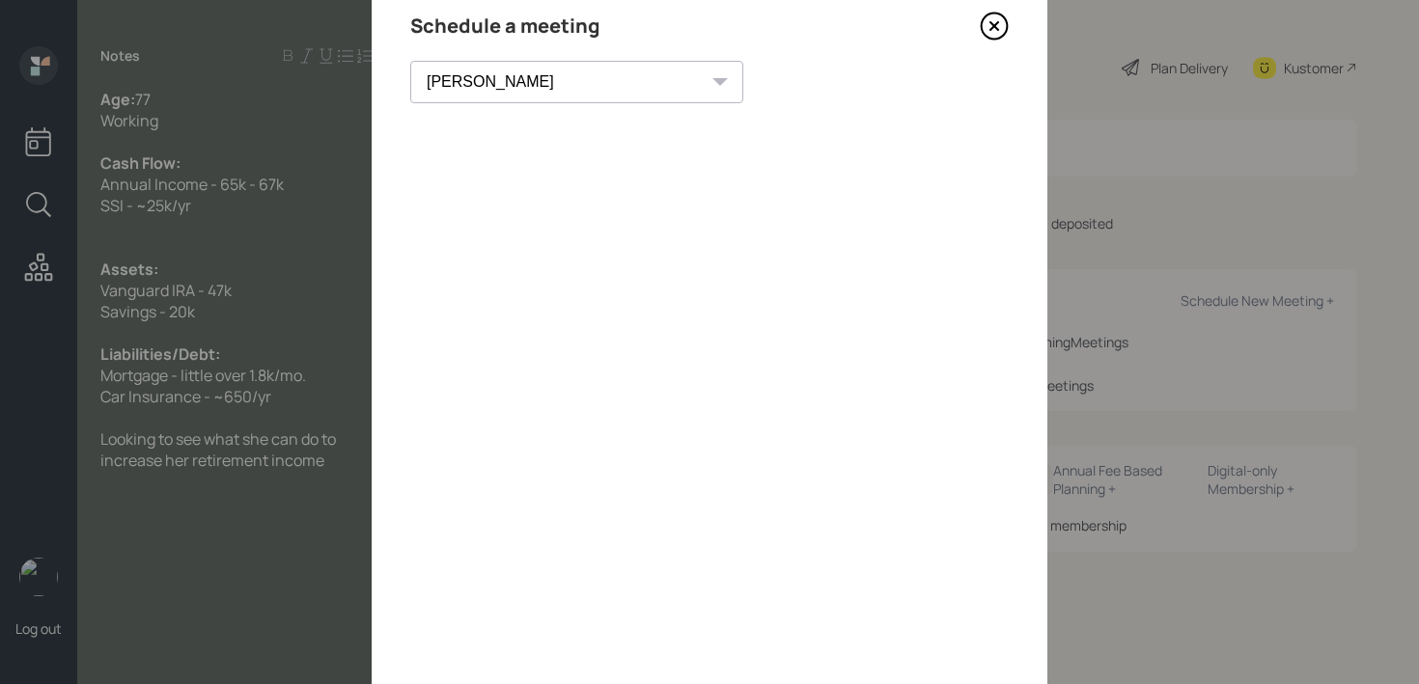
scroll to position [37, 0]
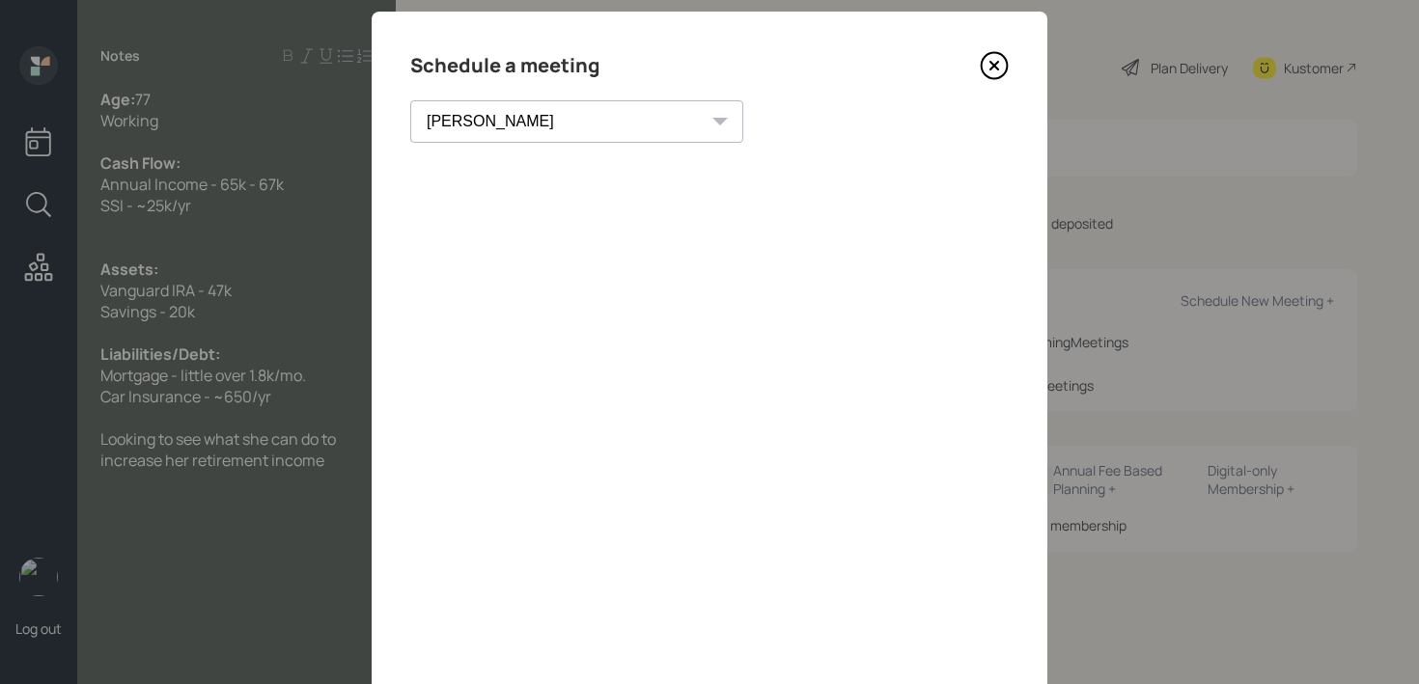
click at [999, 67] on icon at bounding box center [994, 65] width 29 height 29
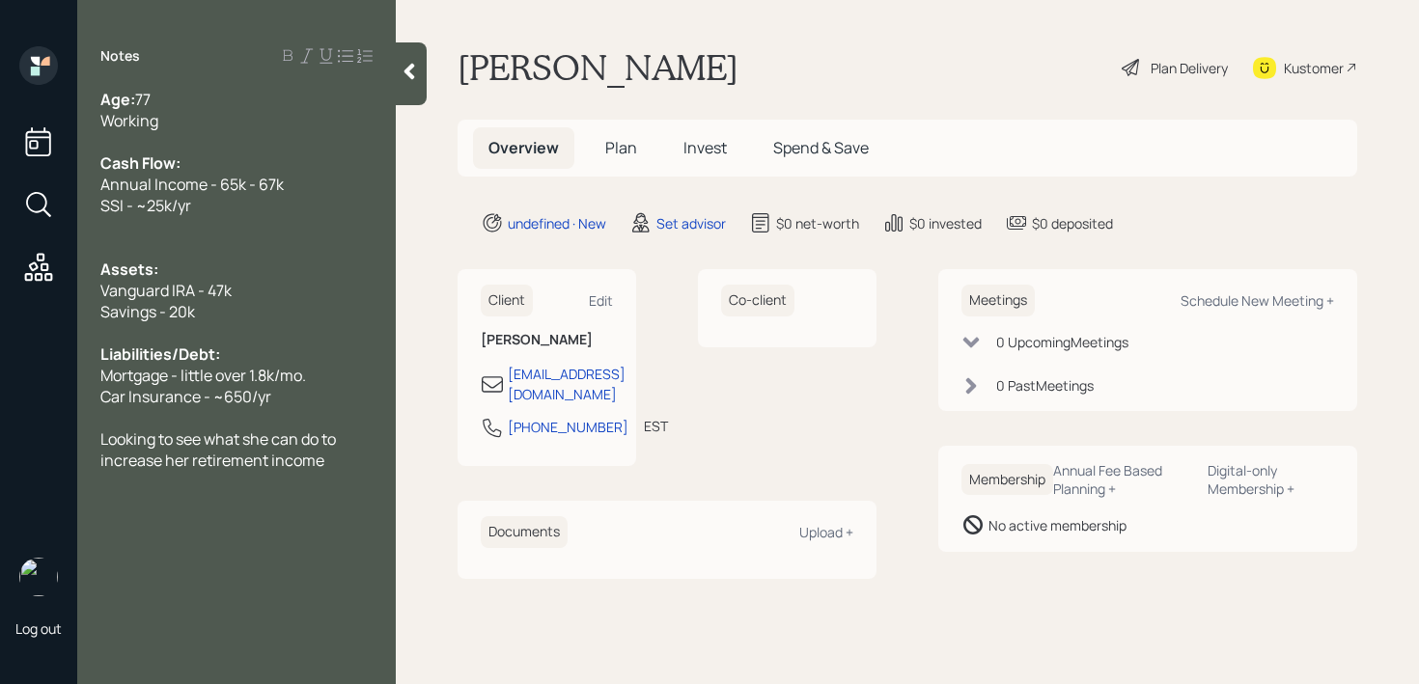
click at [1305, 74] on div "Kustomer" at bounding box center [1314, 68] width 60 height 20
click at [348, 408] on div at bounding box center [236, 417] width 272 height 21
click at [334, 546] on div "Looking to see what she can do to increase her retirement income" at bounding box center [236, 534] width 272 height 42
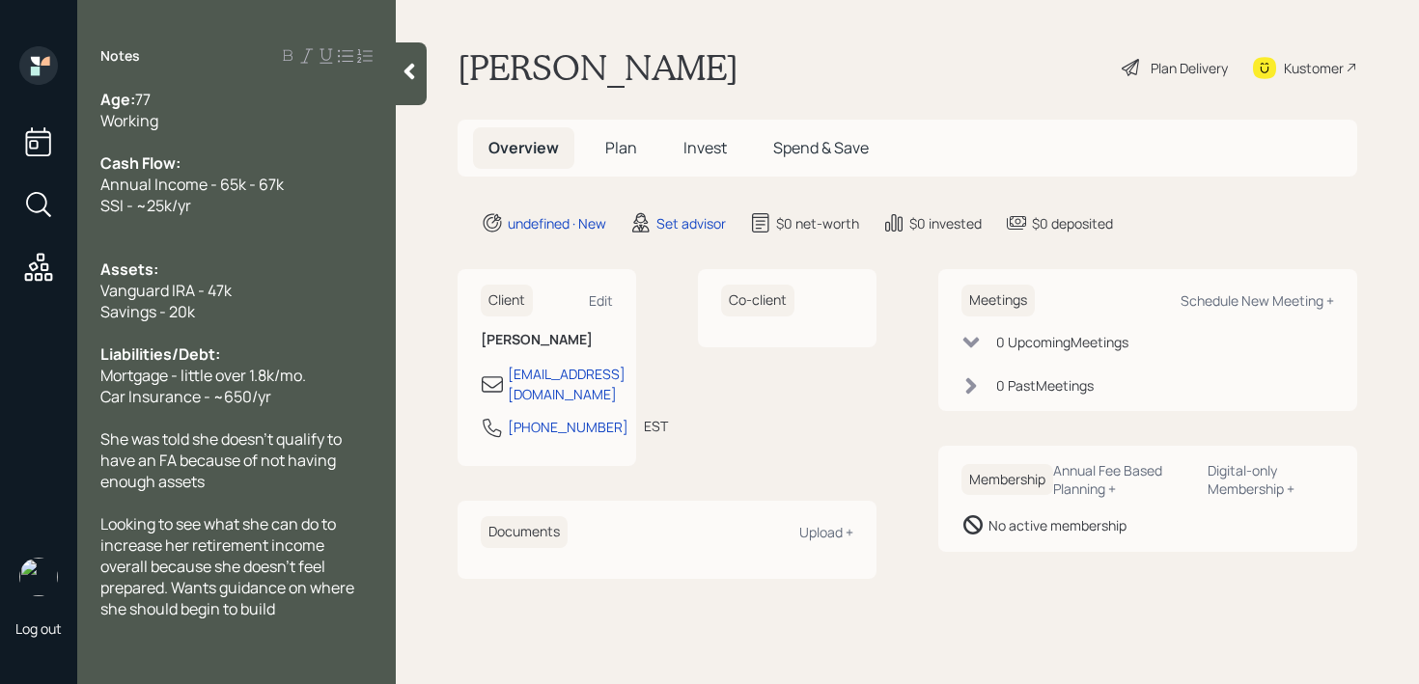
click at [403, 91] on div at bounding box center [411, 73] width 31 height 63
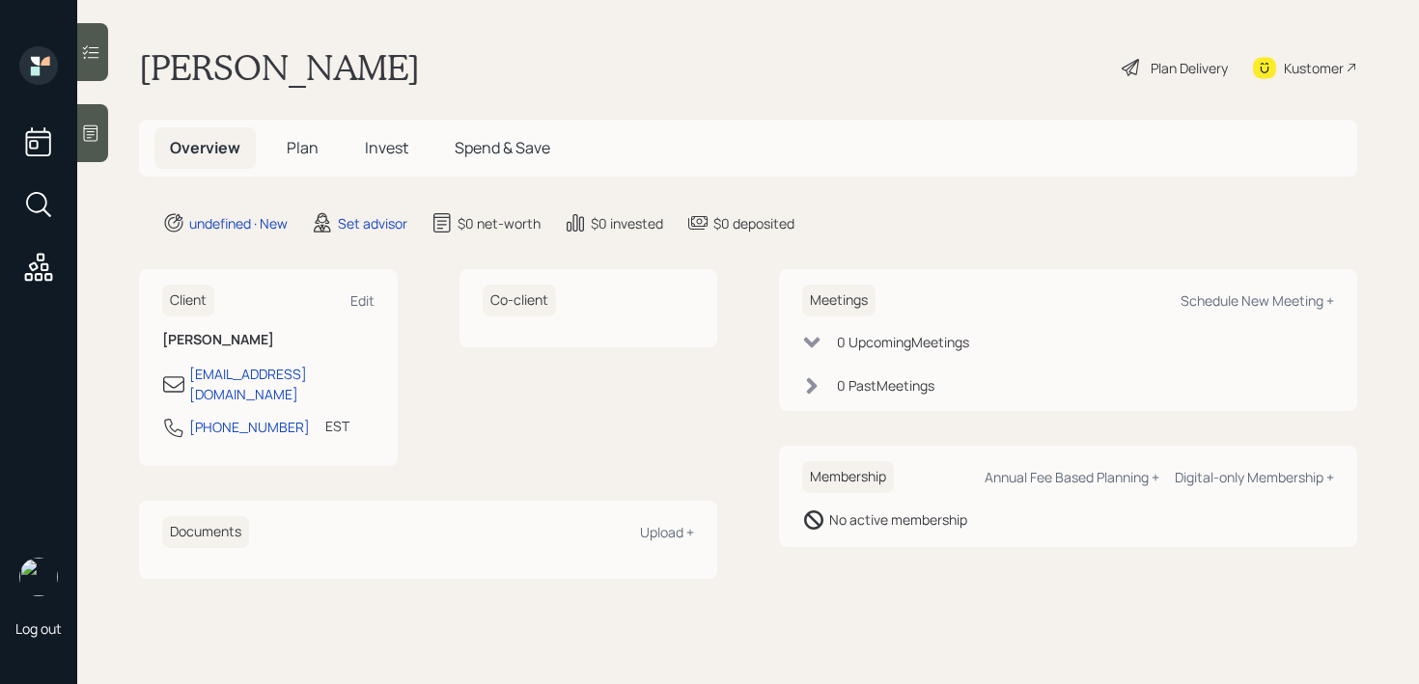
click at [553, 47] on div "[PERSON_NAME] Plan Delivery Kustomer" at bounding box center [748, 67] width 1218 height 42
